Goal: Task Accomplishment & Management: Complete application form

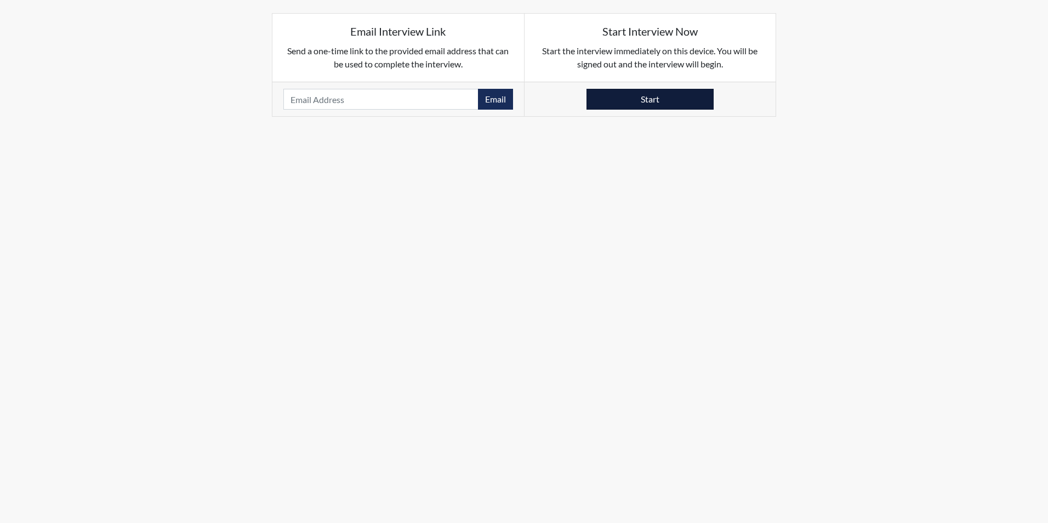
click at [642, 98] on button "Start" at bounding box center [650, 99] width 127 height 21
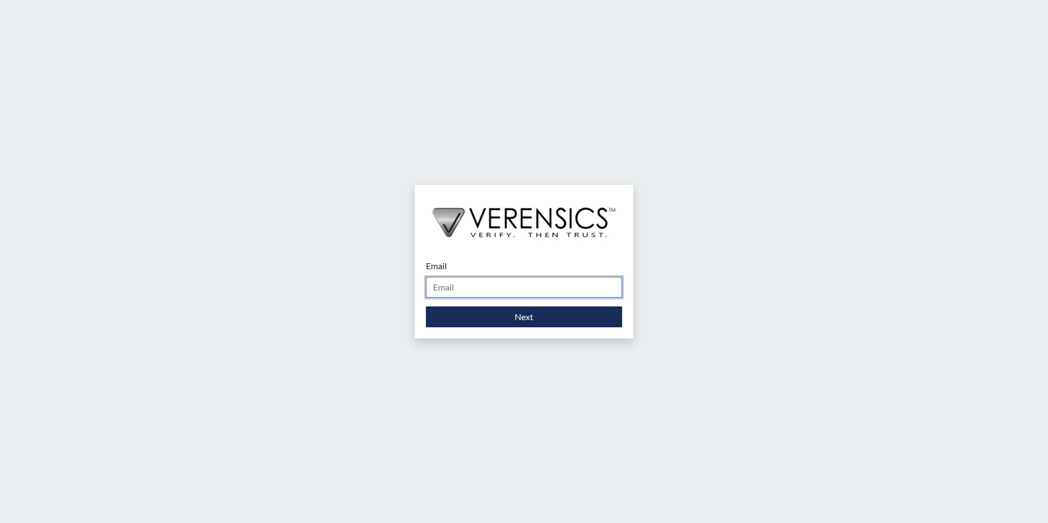
click at [471, 282] on input "Email" at bounding box center [524, 287] width 196 height 21
type input "stacy-ann.parker@gdc.ga.gov"
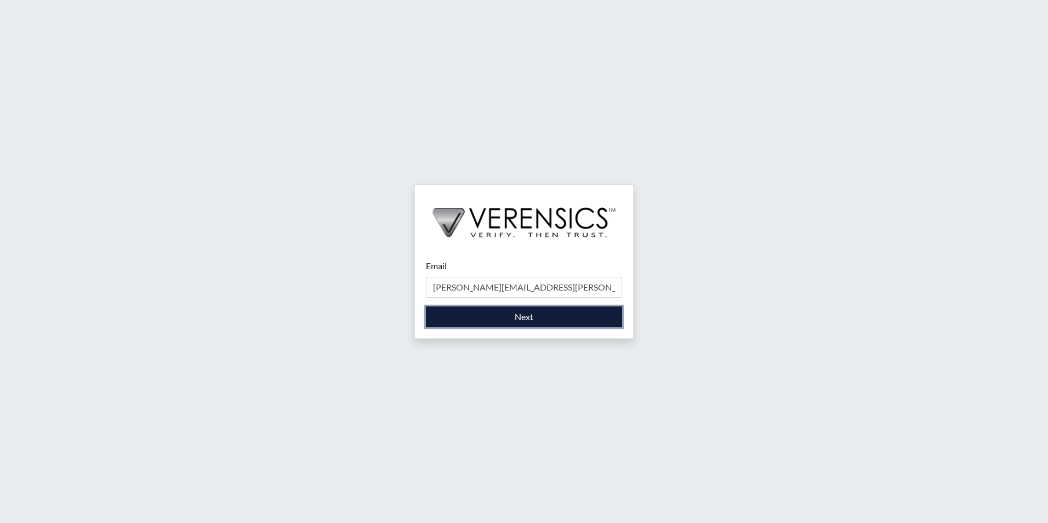
click at [486, 315] on button "Next" at bounding box center [524, 316] width 196 height 21
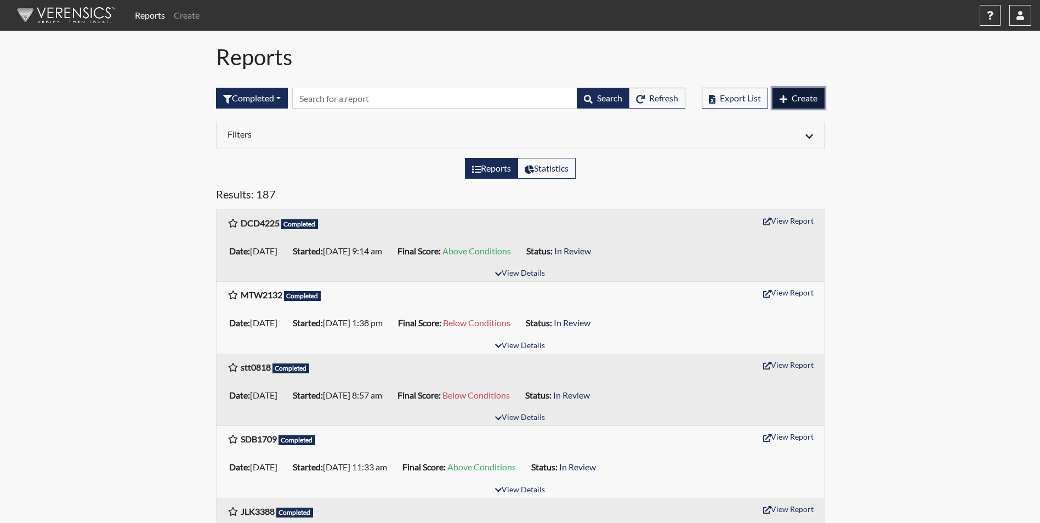
click at [796, 103] on span "Create" at bounding box center [805, 98] width 26 height 10
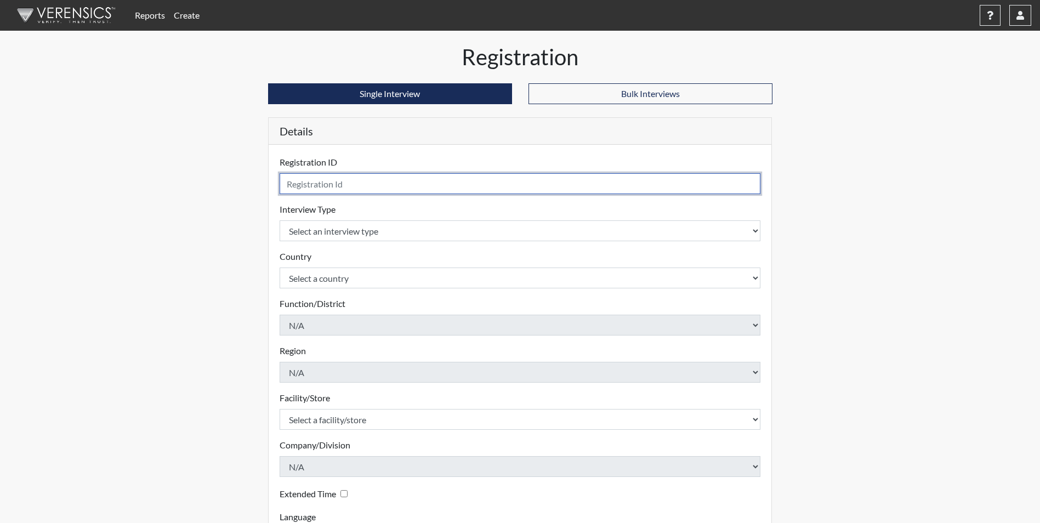
drag, startPoint x: 374, startPoint y: 183, endPoint x: 374, endPoint y: 178, distance: 5.5
click at [375, 178] on input "text" at bounding box center [520, 183] width 481 height 21
type input "JMS8466"
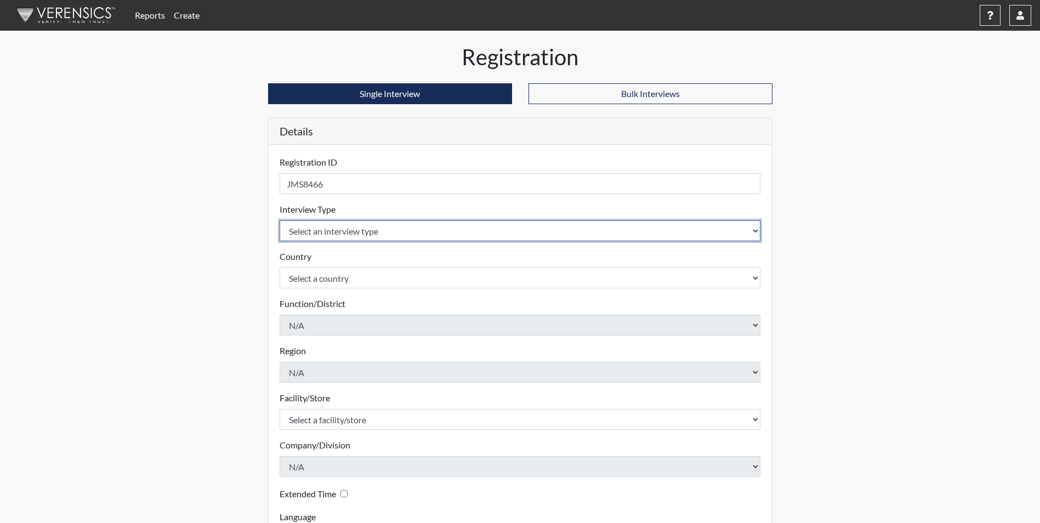
click at [430, 230] on select "Select an interview type Corrections Pre-Employment" at bounding box center [520, 230] width 481 height 21
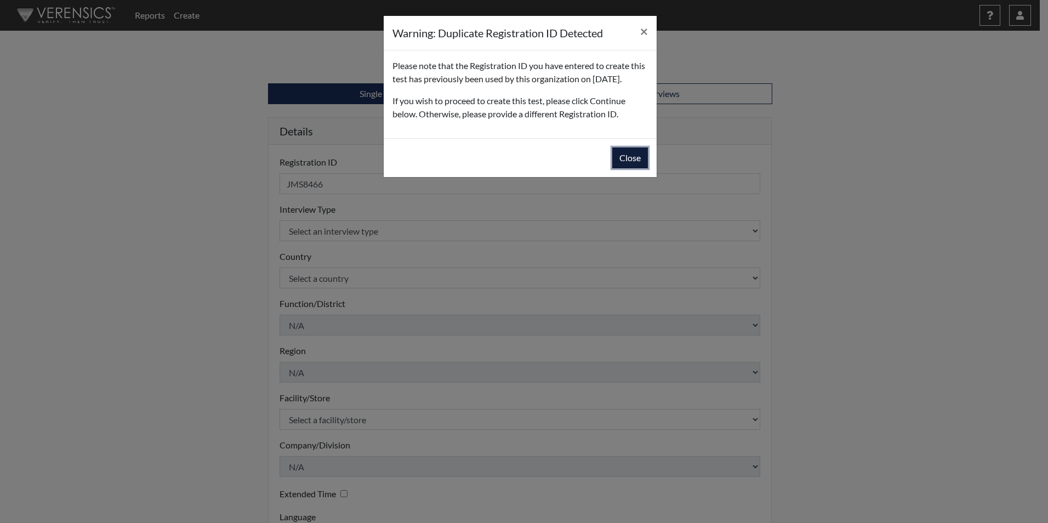
click at [640, 166] on button "Close" at bounding box center [630, 157] width 36 height 21
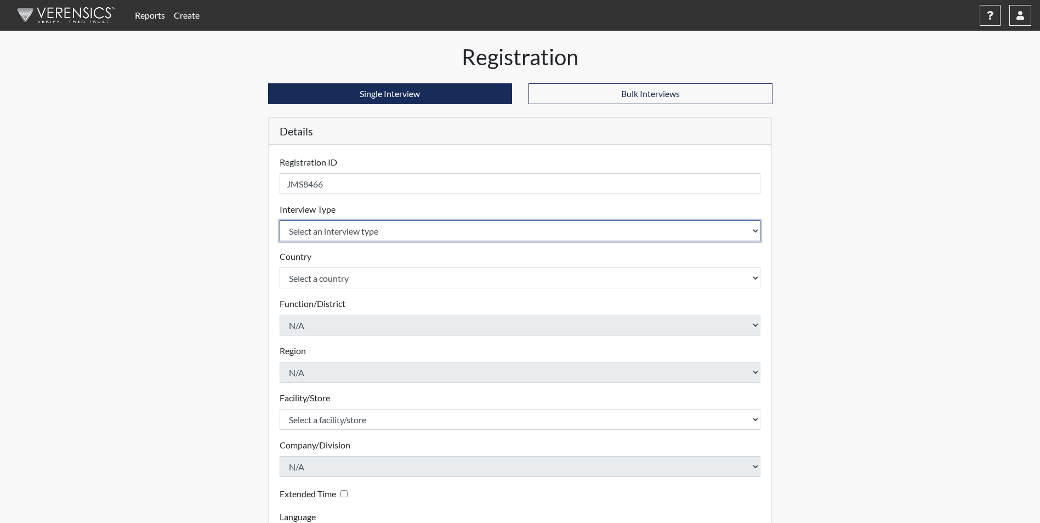
click at [416, 237] on select "Select an interview type Corrections Pre-Employment" at bounding box center [520, 230] width 481 height 21
select select "ff733e93-e1bf-11ea-9c9f-0eff0cf7eb8f"
click at [280, 220] on select "Select an interview type Corrections Pre-Employment" at bounding box center [520, 230] width 481 height 21
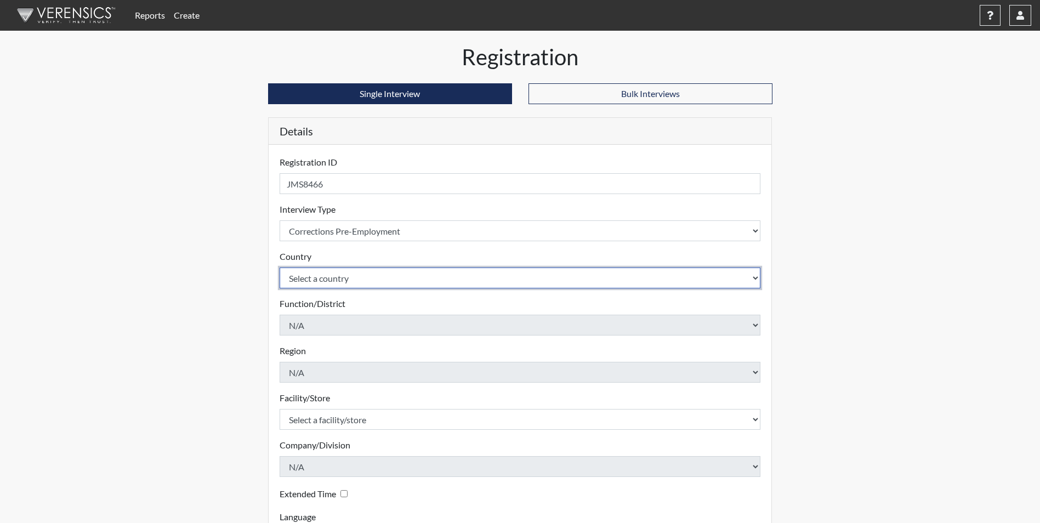
click at [399, 276] on select "Select a country United States Mexico" at bounding box center [520, 278] width 481 height 21
select select "united-states-of-america"
click at [280, 268] on select "Select a country United States Mexico" at bounding box center [520, 278] width 481 height 21
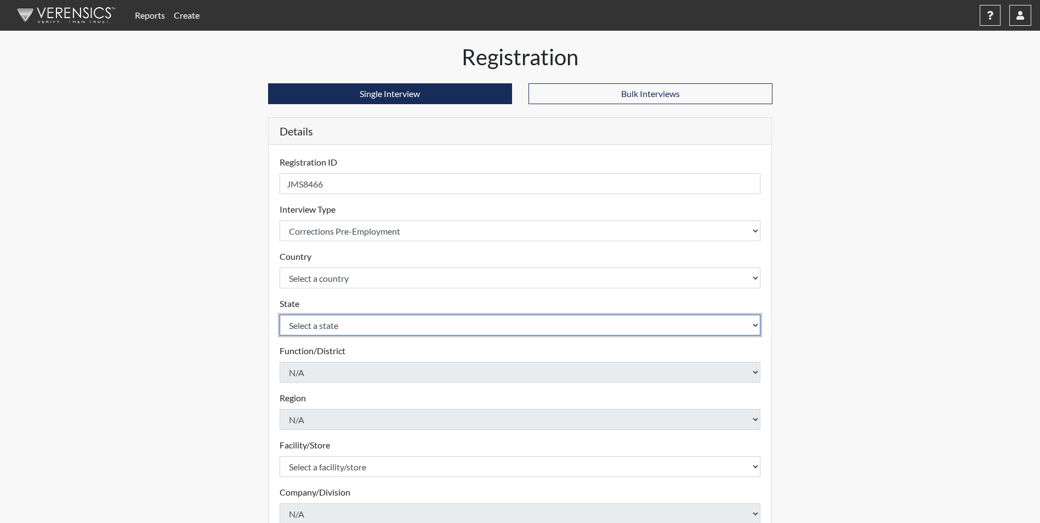
click at [434, 330] on select "Select a state Alabama Alaska Arizona Arkansas California Colorado Connecticut …" at bounding box center [520, 325] width 481 height 21
select select "GA"
click at [280, 315] on select "Select a state Alabama Alaska Arizona Arkansas California Colorado Connecticut …" at bounding box center [520, 325] width 481 height 21
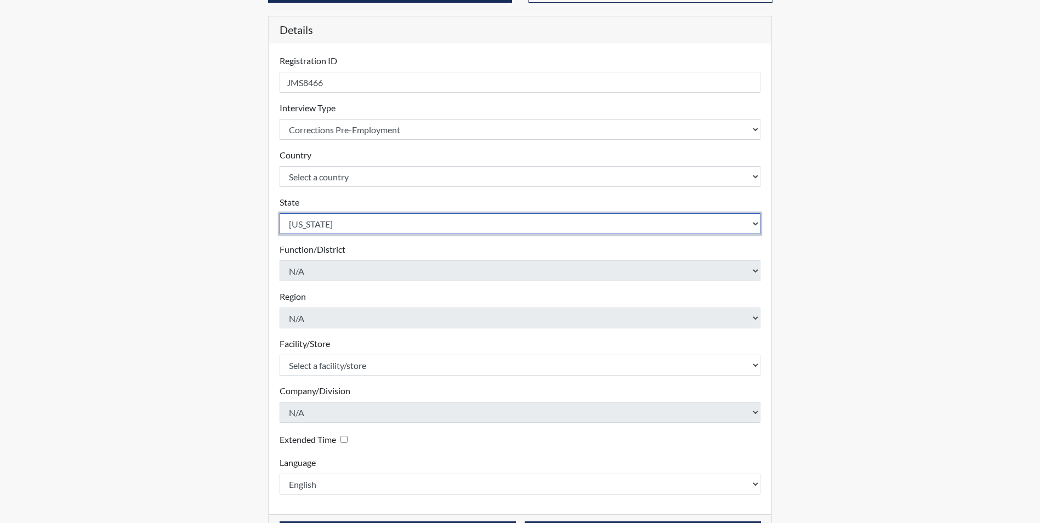
scroll to position [141, 0]
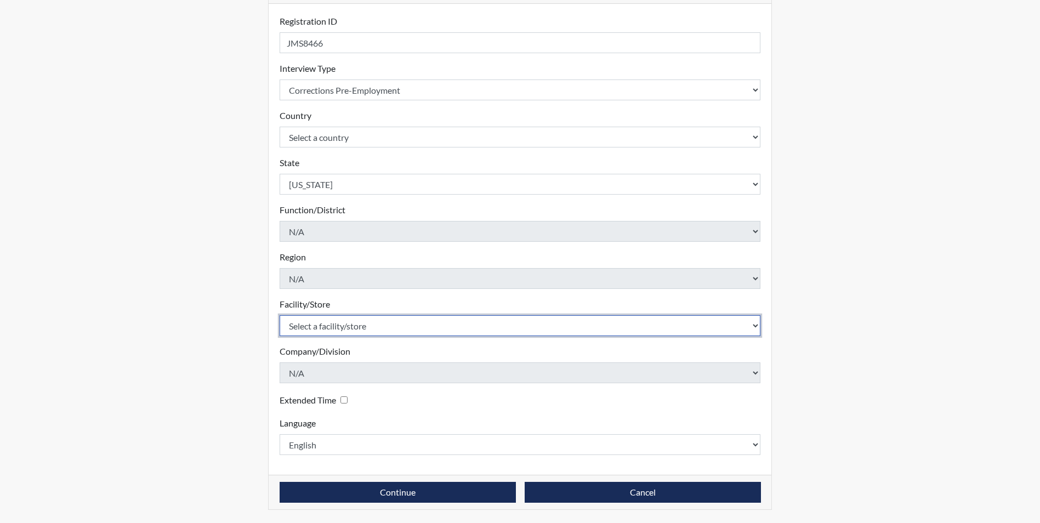
click at [554, 324] on select "Select a facility/store Helms Unit Metro Re-Entry Facility Metro TC" at bounding box center [520, 325] width 481 height 21
select select "46cd50ea-3422-478d-8e5a-ebf783f64df2"
click at [280, 315] on select "Select a facility/store Helms Unit Metro Re-Entry Facility Metro TC" at bounding box center [520, 325] width 481 height 21
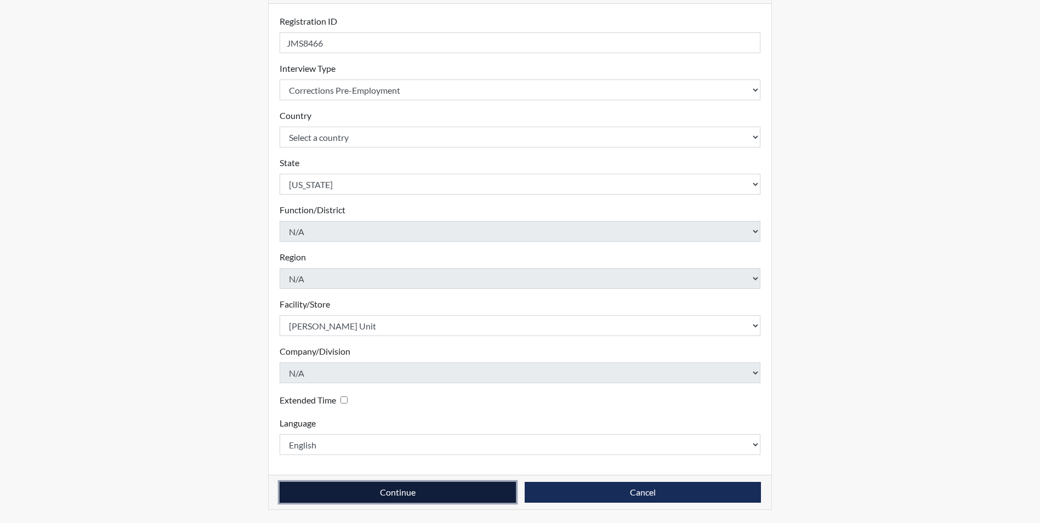
click at [487, 495] on button "Continue" at bounding box center [398, 492] width 236 height 21
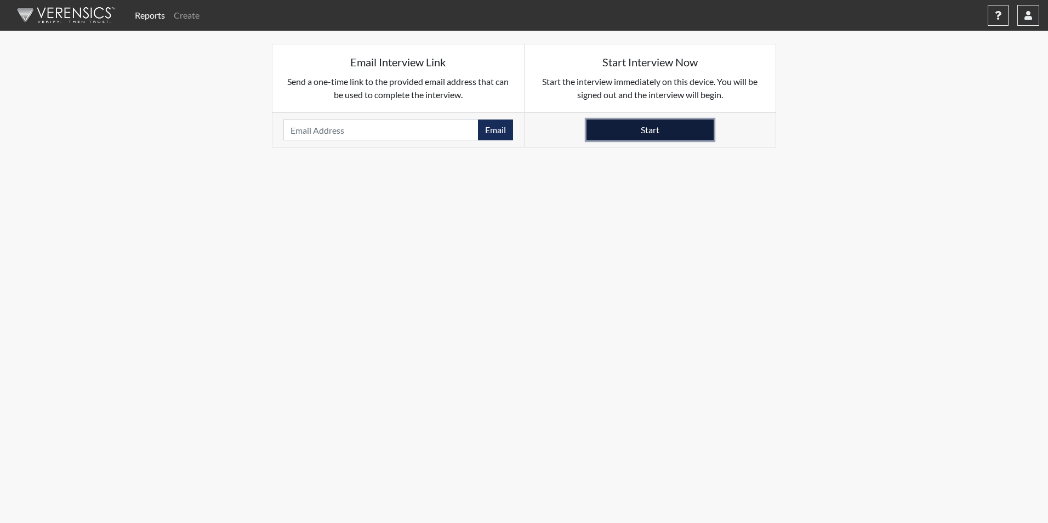
click at [642, 131] on button "Start" at bounding box center [650, 130] width 127 height 21
